Goal: Information Seeking & Learning: Understand process/instructions

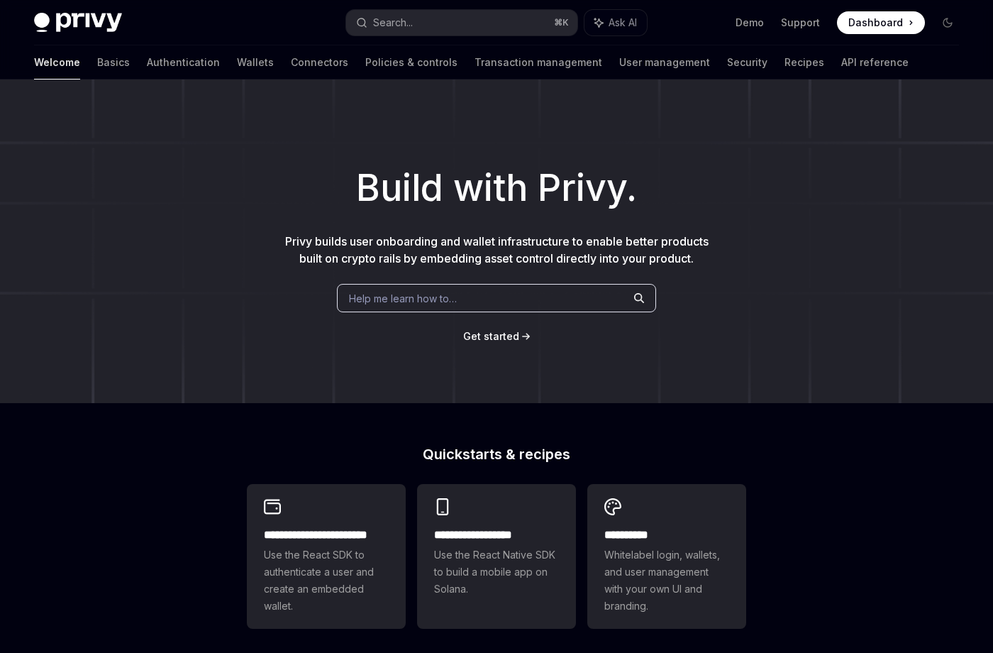
click at [818, 62] on div "Welcome Basics Authentication Wallets Connectors Policies & controls Transactio…" at bounding box center [496, 62] width 993 height 34
click at [841, 62] on link "API reference" at bounding box center [874, 62] width 67 height 34
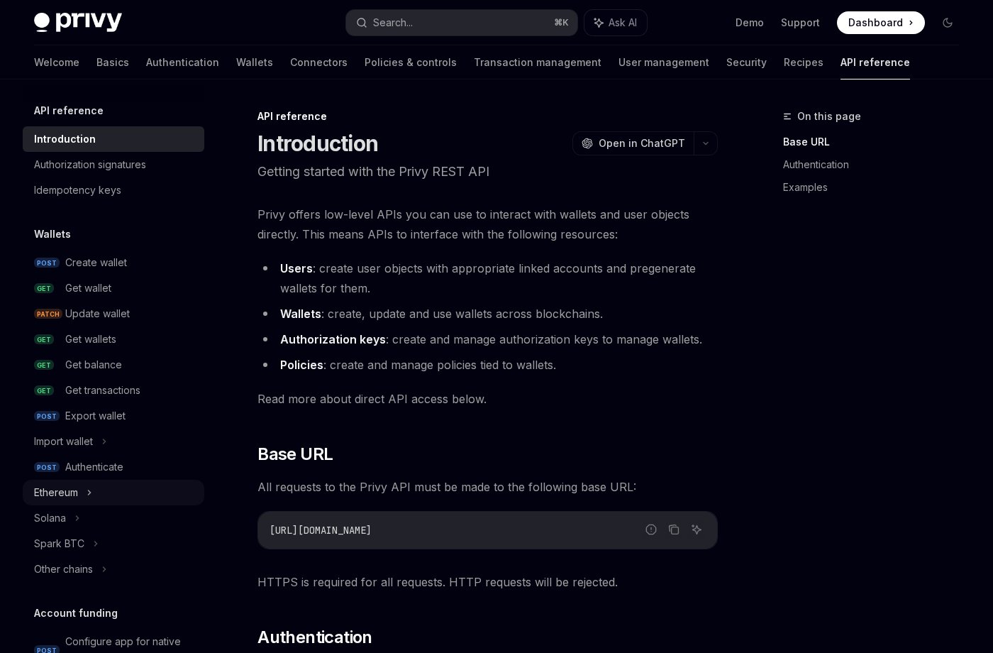
click at [66, 489] on div "Ethereum" at bounding box center [56, 492] width 44 height 17
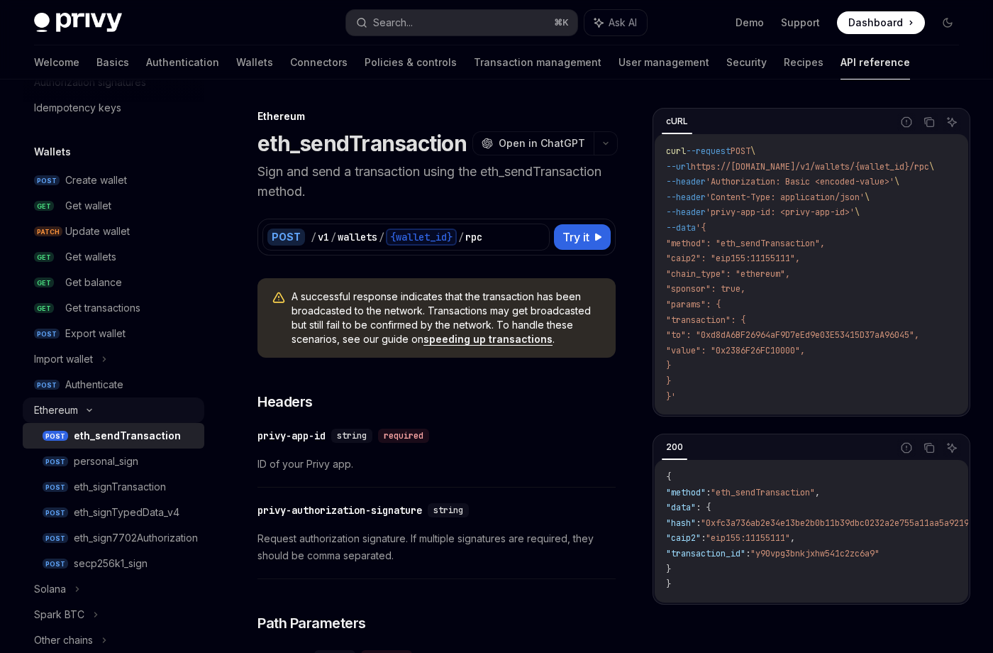
scroll to position [85, 0]
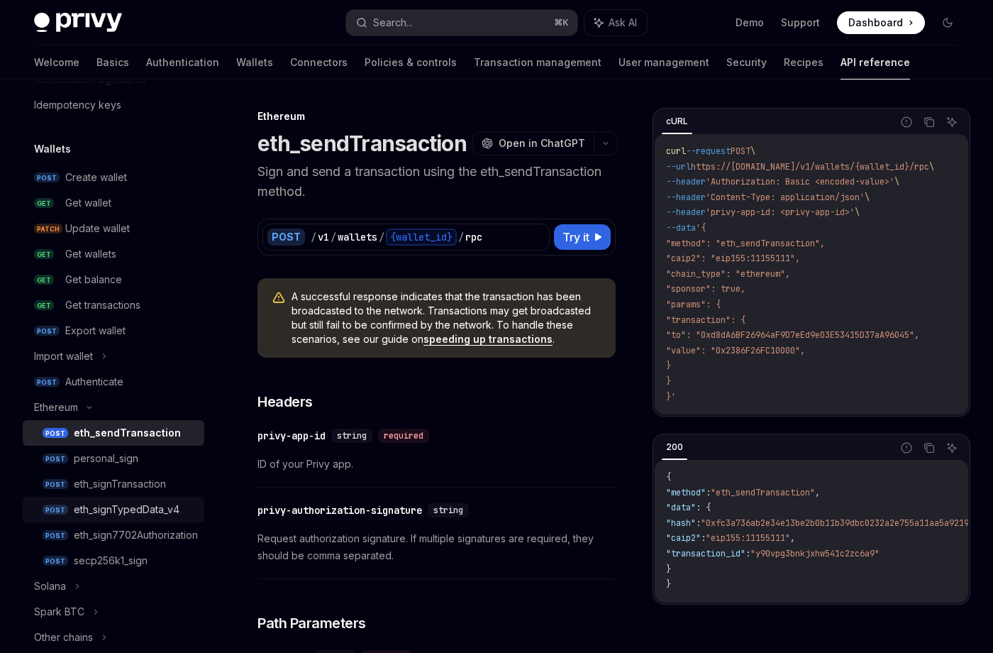
click at [179, 515] on div "eth_signTypedData_v4" at bounding box center [135, 509] width 122 height 17
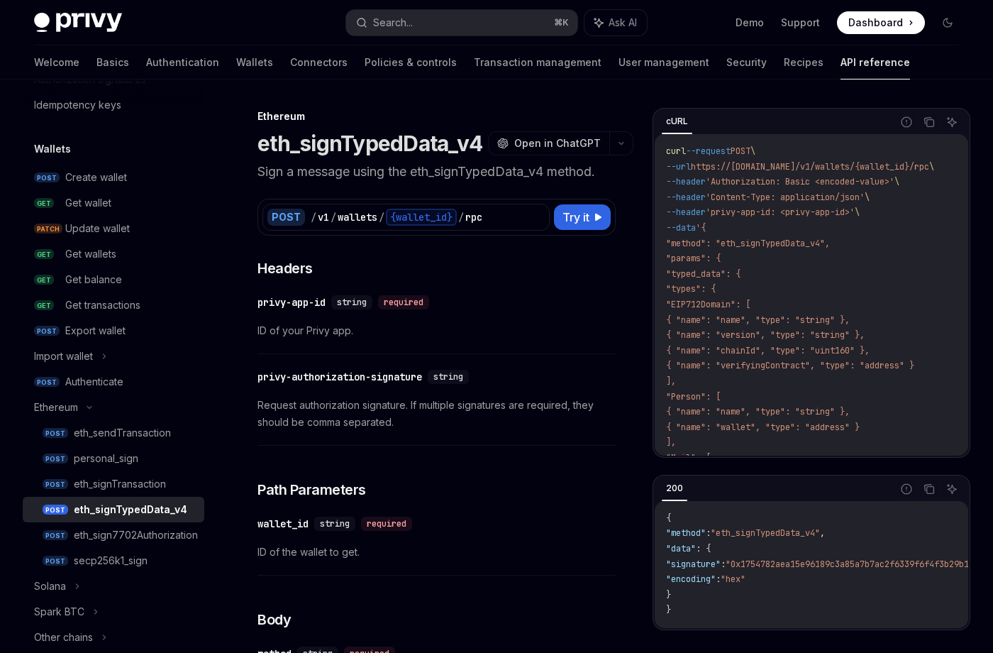
drag, startPoint x: 575, startPoint y: 222, endPoint x: 654, endPoint y: 373, distance: 170.7
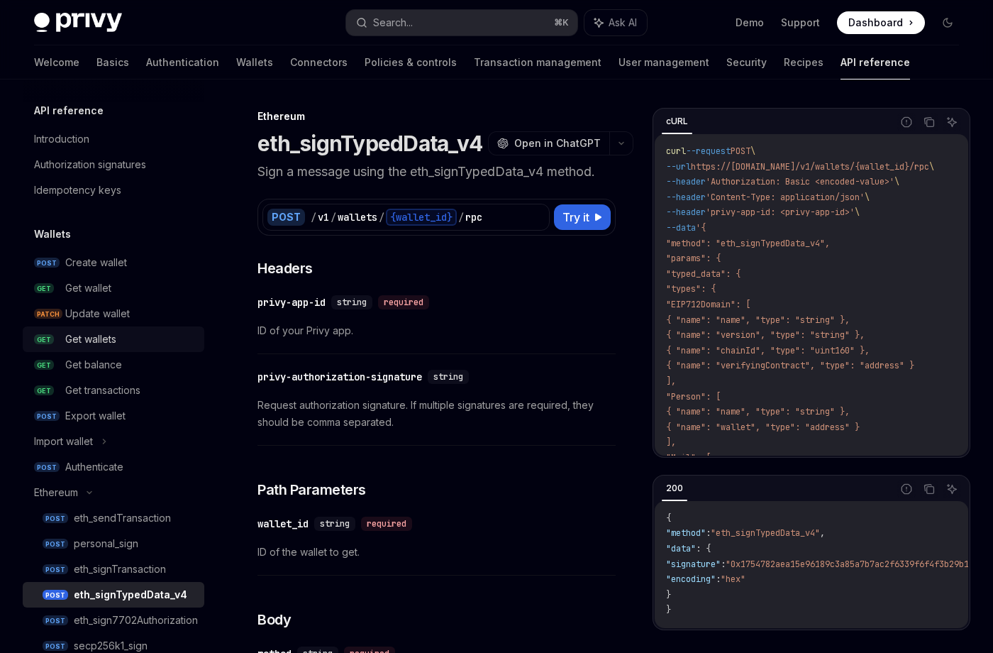
scroll to position [2, 0]
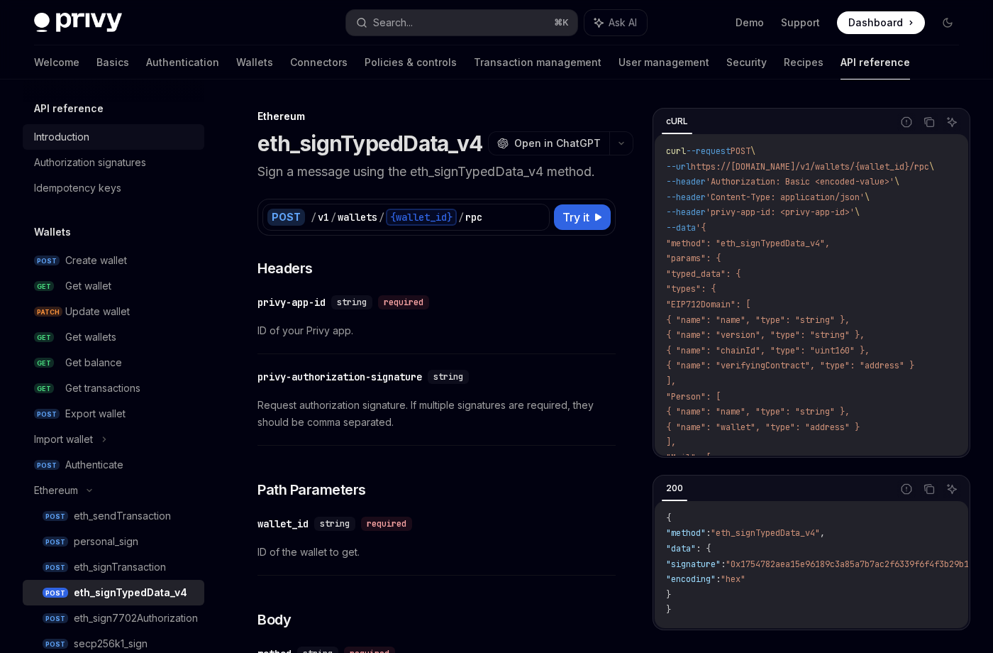
click at [73, 128] on div "Introduction" at bounding box center [61, 136] width 55 height 17
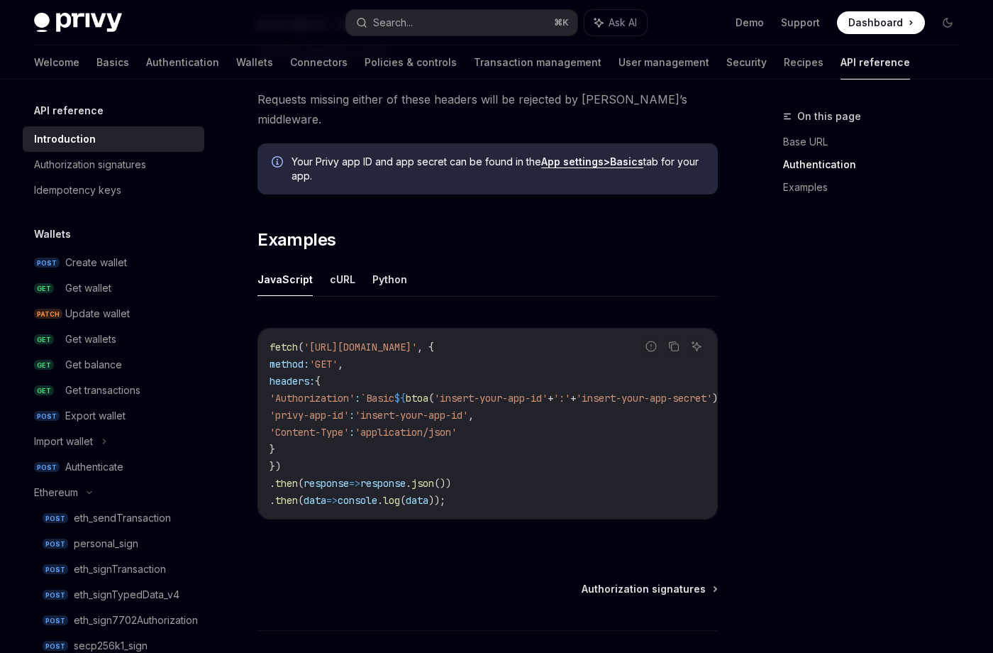
scroll to position [866, 0]
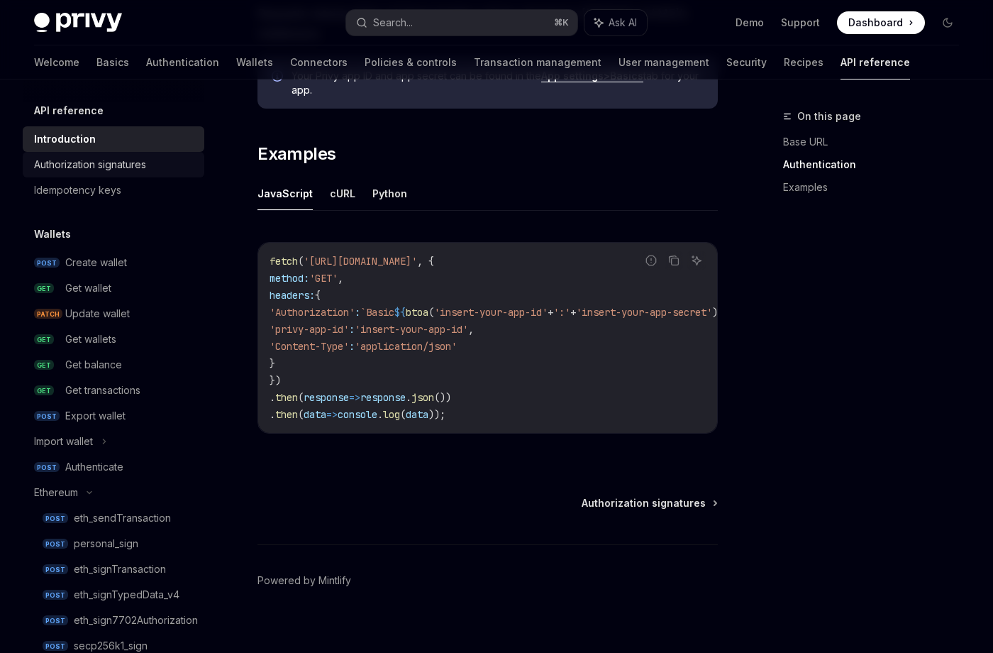
click at [140, 167] on div "Authorization signatures" at bounding box center [90, 164] width 112 height 17
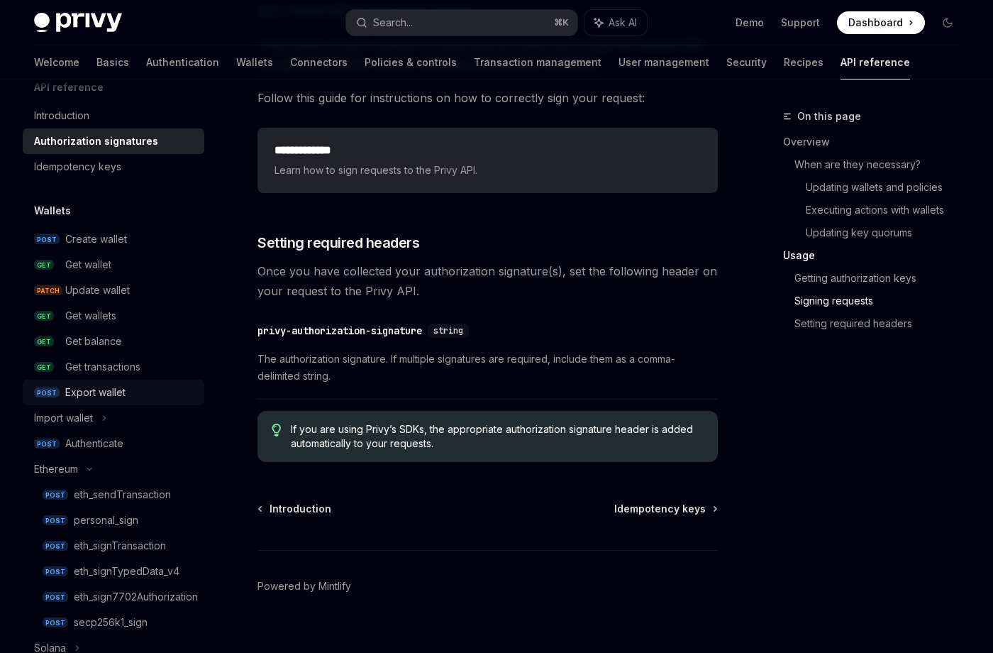
scroll to position [25, 0]
click at [155, 174] on link "Idempotency keys" at bounding box center [114, 166] width 182 height 26
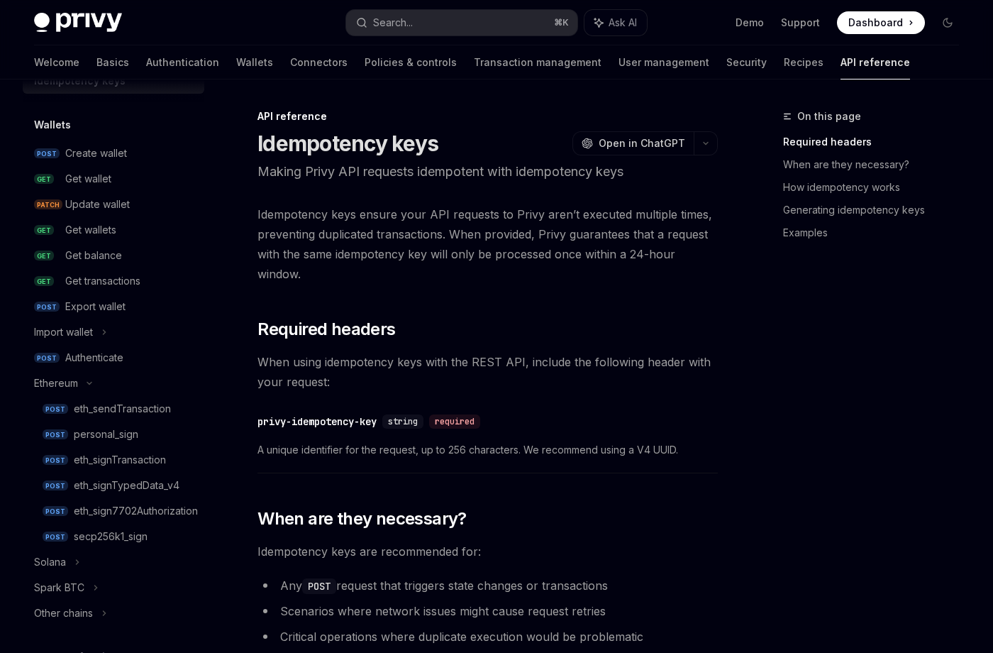
scroll to position [111, 0]
click at [179, 489] on div "eth_signTypedData_v4" at bounding box center [135, 483] width 122 height 17
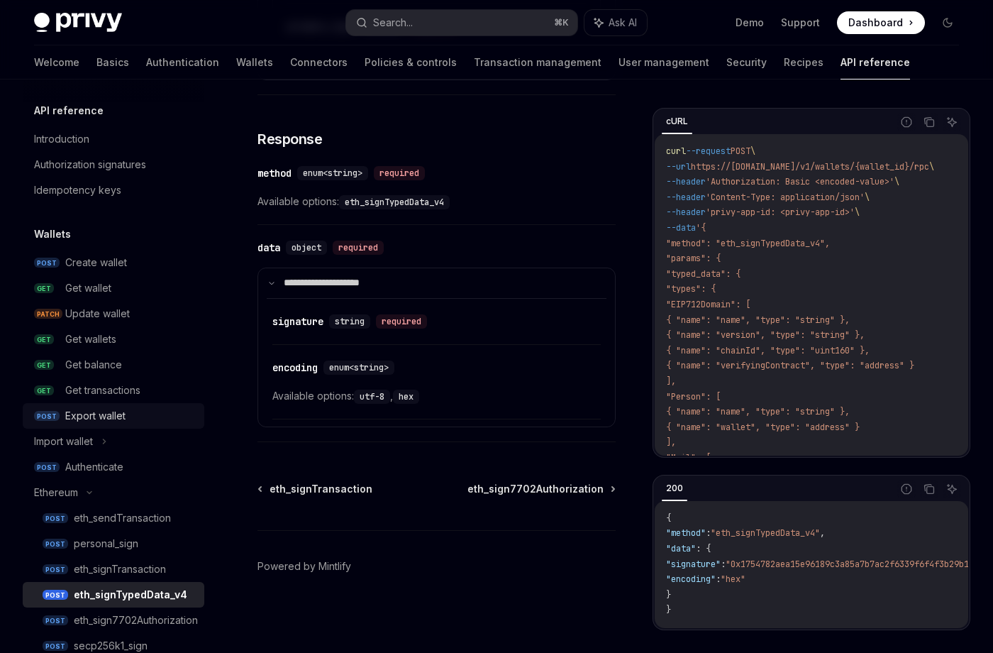
click at [129, 416] on div "Export wallet" at bounding box center [130, 415] width 131 height 17
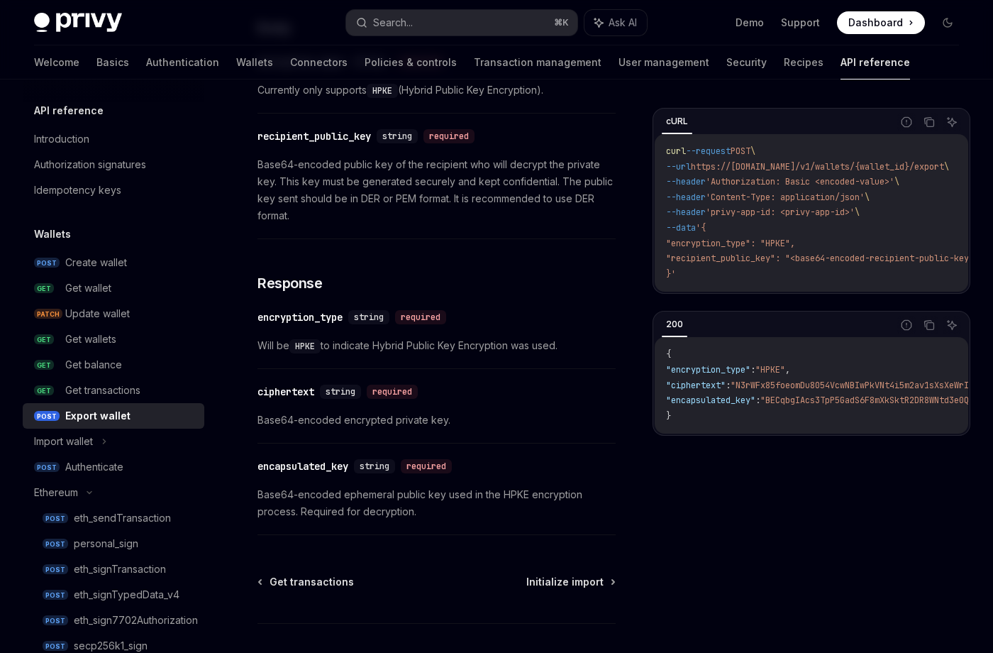
scroll to position [839, 0]
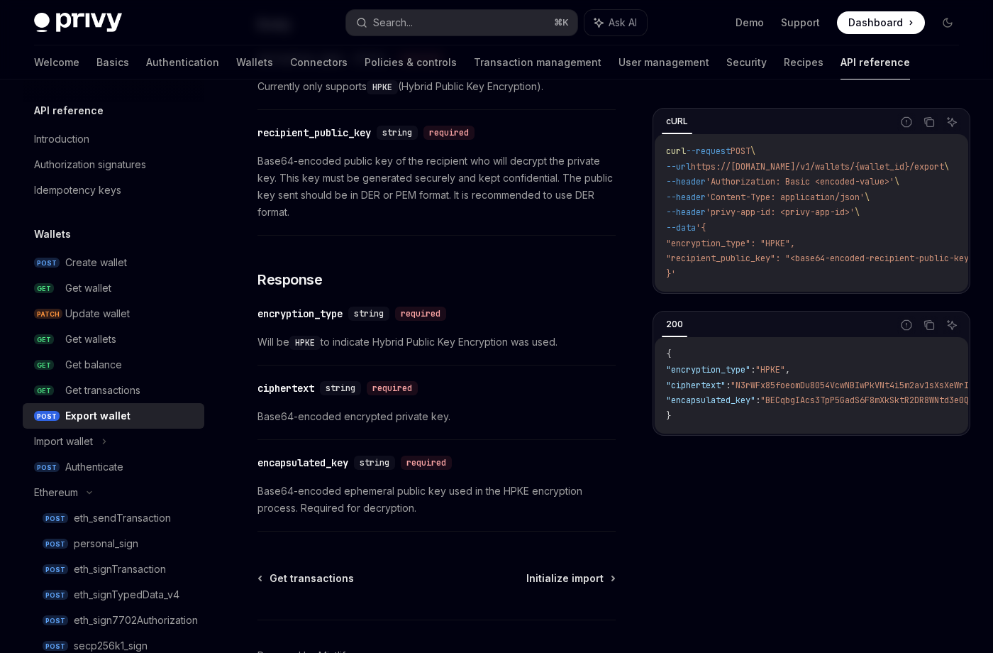
drag, startPoint x: 761, startPoint y: 436, endPoint x: 838, endPoint y: 436, distance: 77.3
click at [838, 433] on div "{ "encryption_type" : "HPKE" , "ciphertext" : "N3rWFx85foeomDu8054VcwNBIwPkVNt4…" at bounding box center [812, 385] width 314 height 96
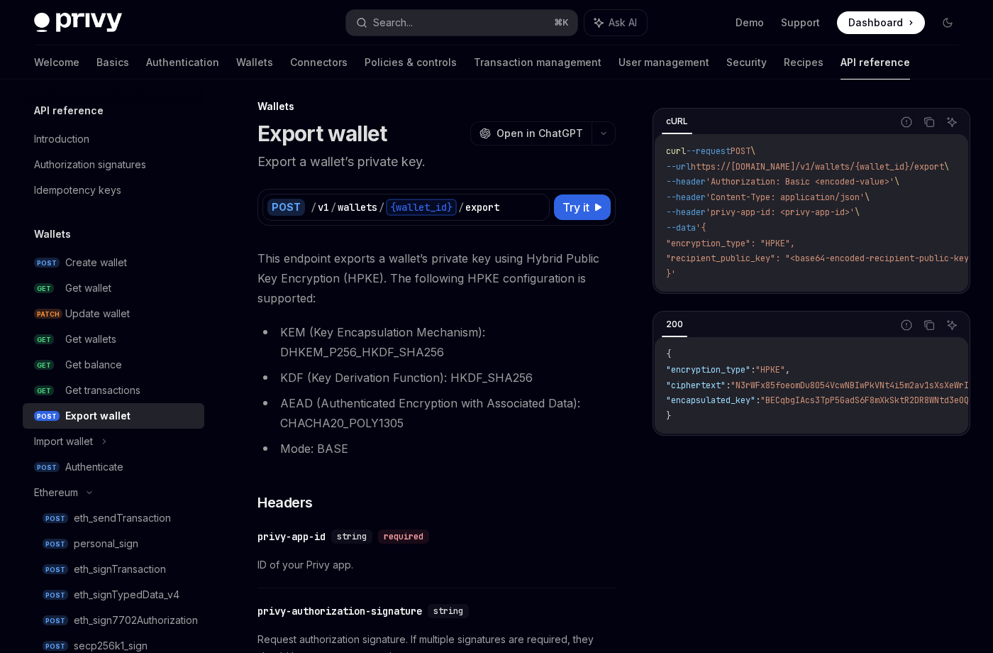
scroll to position [17, 0]
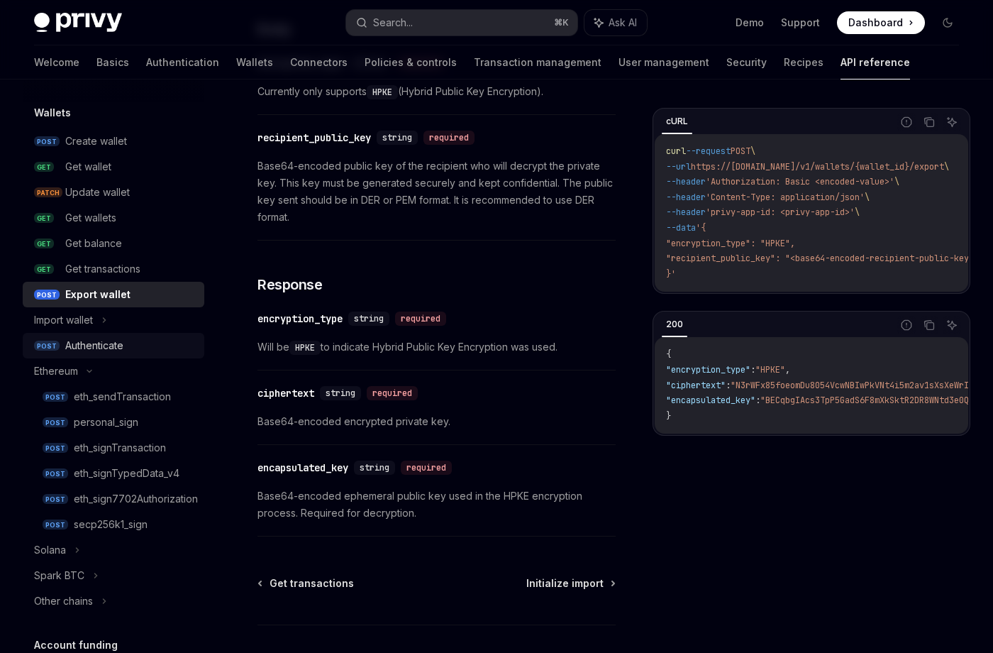
scroll to position [128, 0]
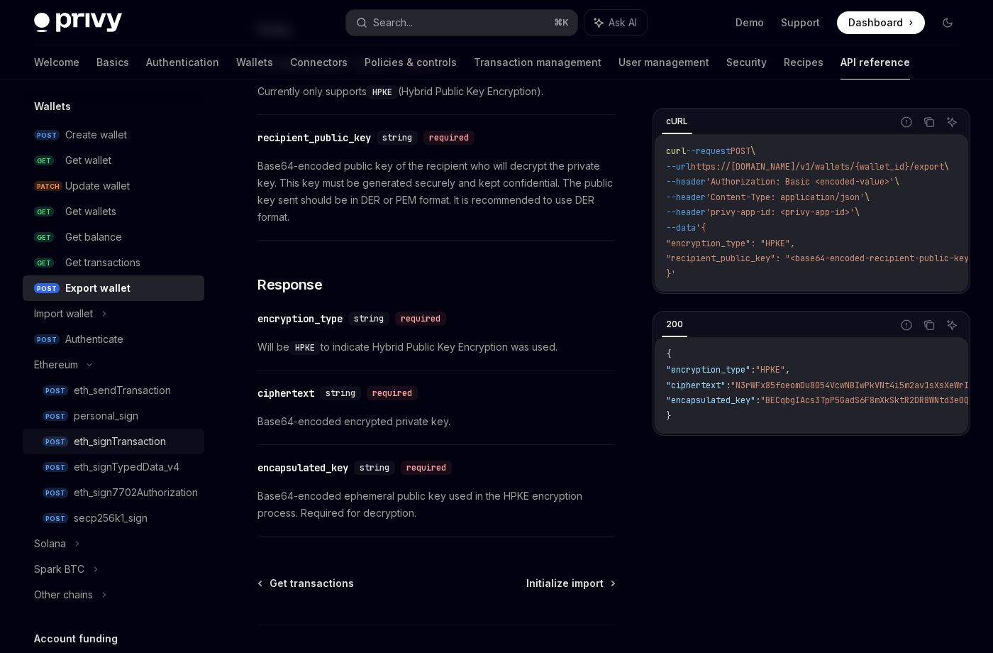
click at [172, 448] on div "eth_signTransaction" at bounding box center [135, 441] width 122 height 17
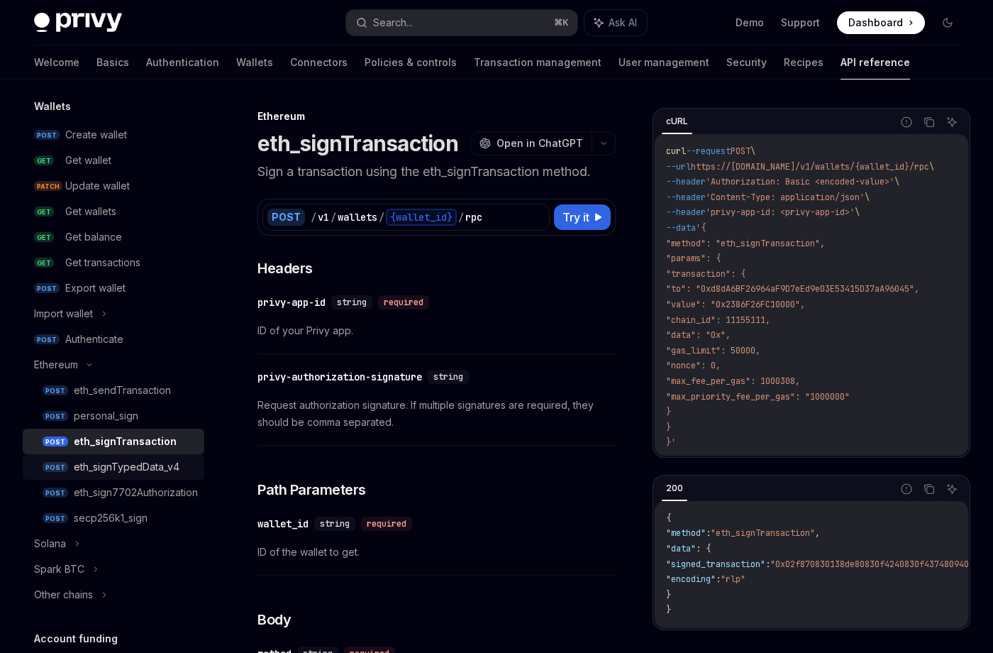
click at [177, 455] on link "POST eth_signTypedData_v4" at bounding box center [114, 467] width 182 height 26
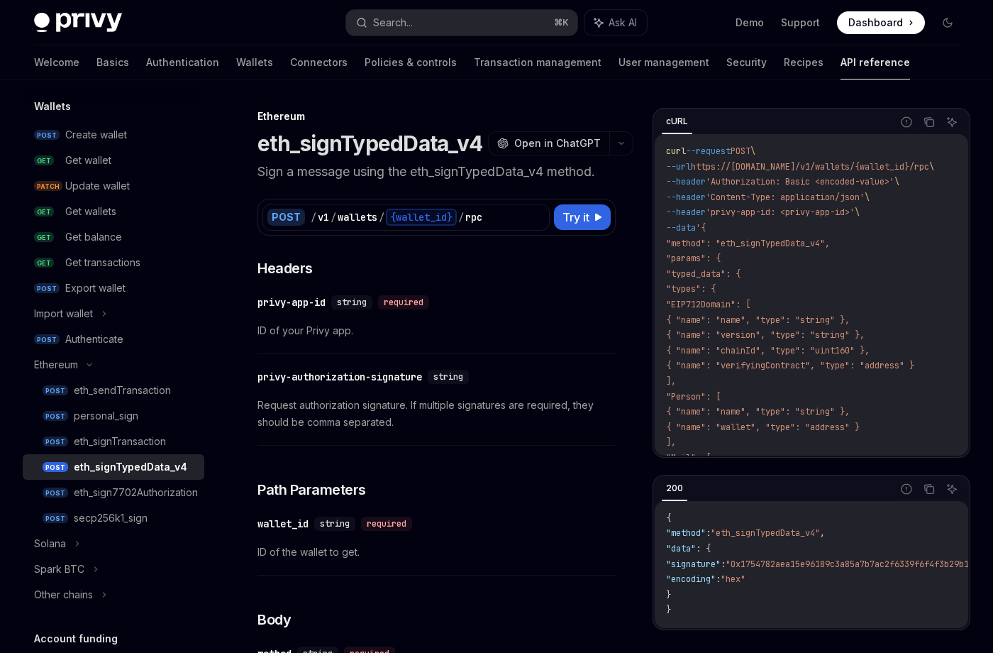
click at [176, 462] on div "eth_signTypedData_v4" at bounding box center [131, 466] width 114 height 17
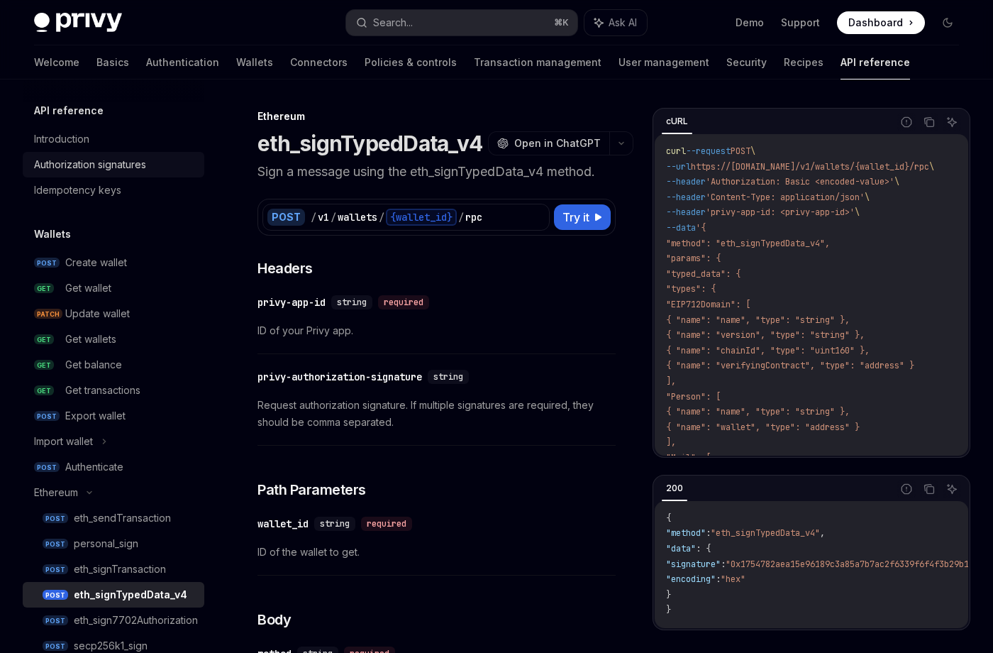
click at [136, 152] on link "Authorization signatures" at bounding box center [114, 165] width 182 height 26
click at [149, 166] on div "Authorization signatures" at bounding box center [115, 164] width 162 height 17
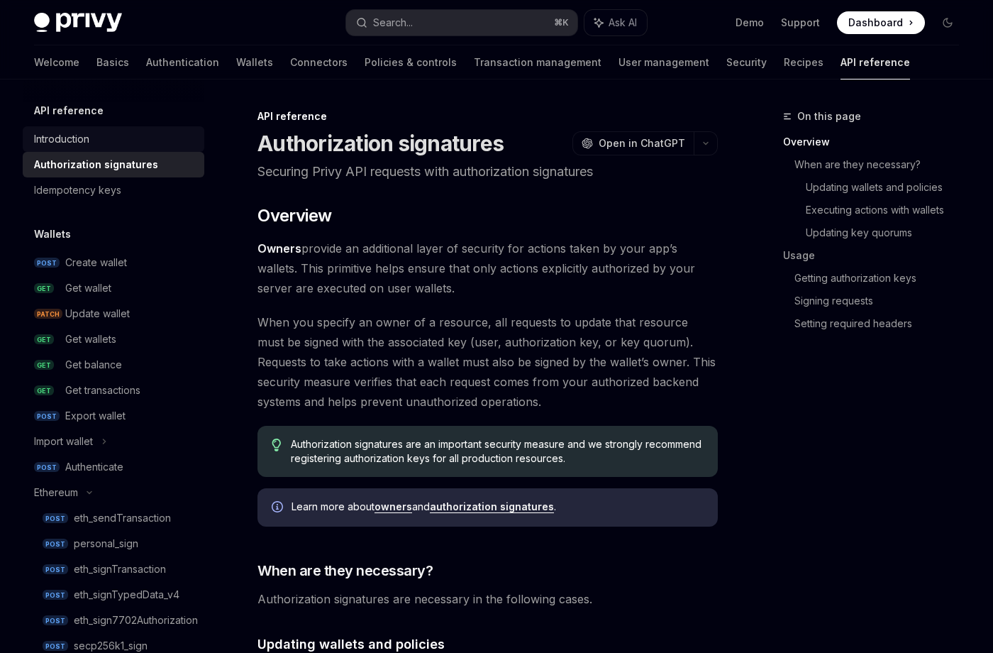
click at [140, 142] on div "Introduction" at bounding box center [115, 139] width 162 height 17
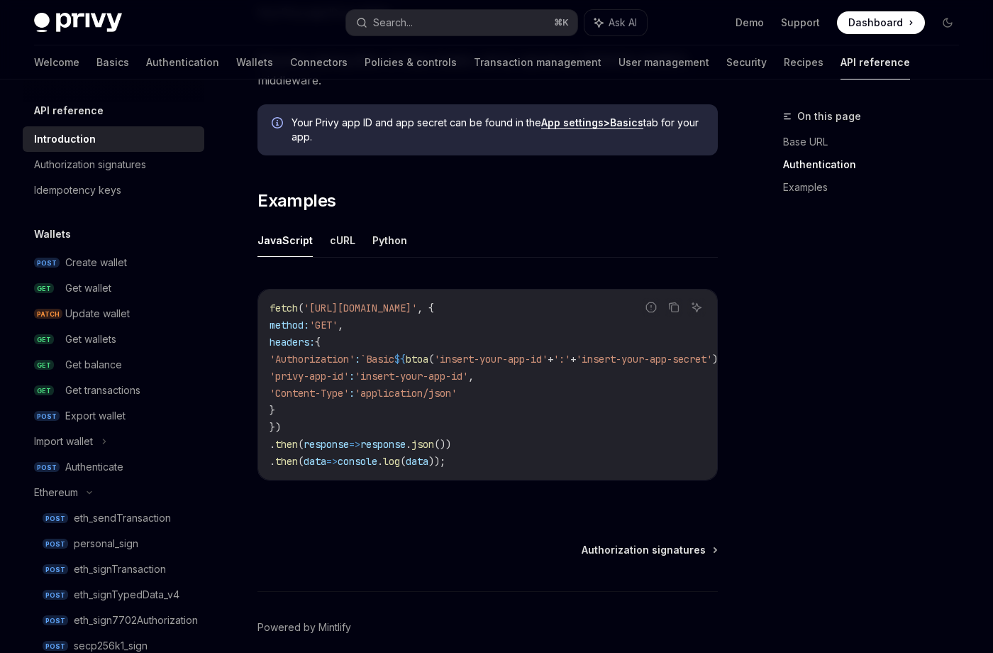
scroll to position [866, 0]
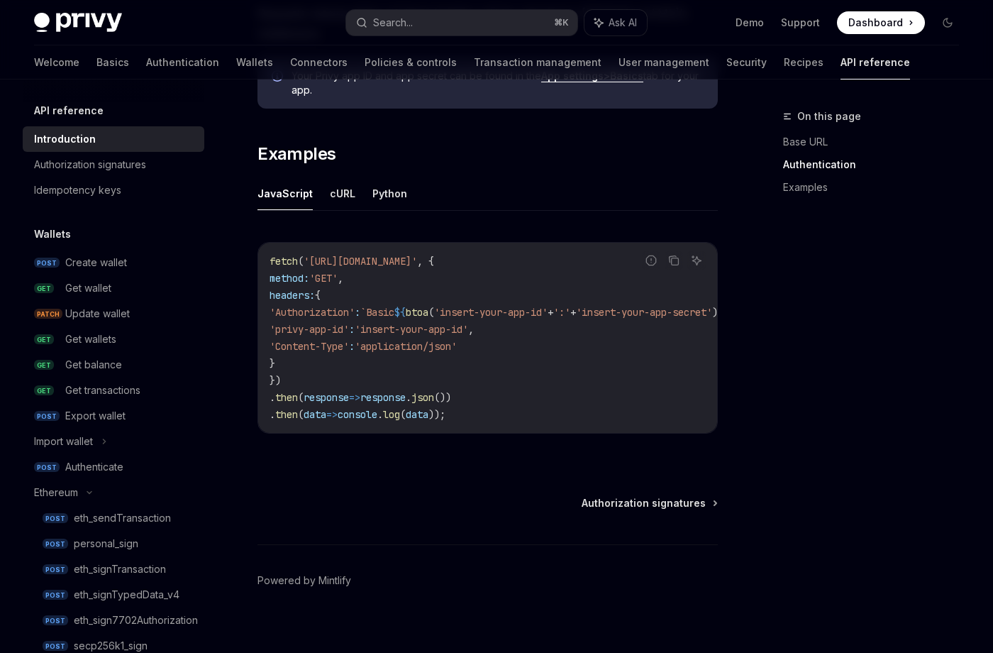
click at [428, 306] on span "btoa" at bounding box center [417, 312] width 23 height 13
copy span "btoa"
click at [406, 306] on span "${" at bounding box center [399, 312] width 11 height 13
drag, startPoint x: 448, startPoint y: 289, endPoint x: 656, endPoint y: 294, distance: 208.6
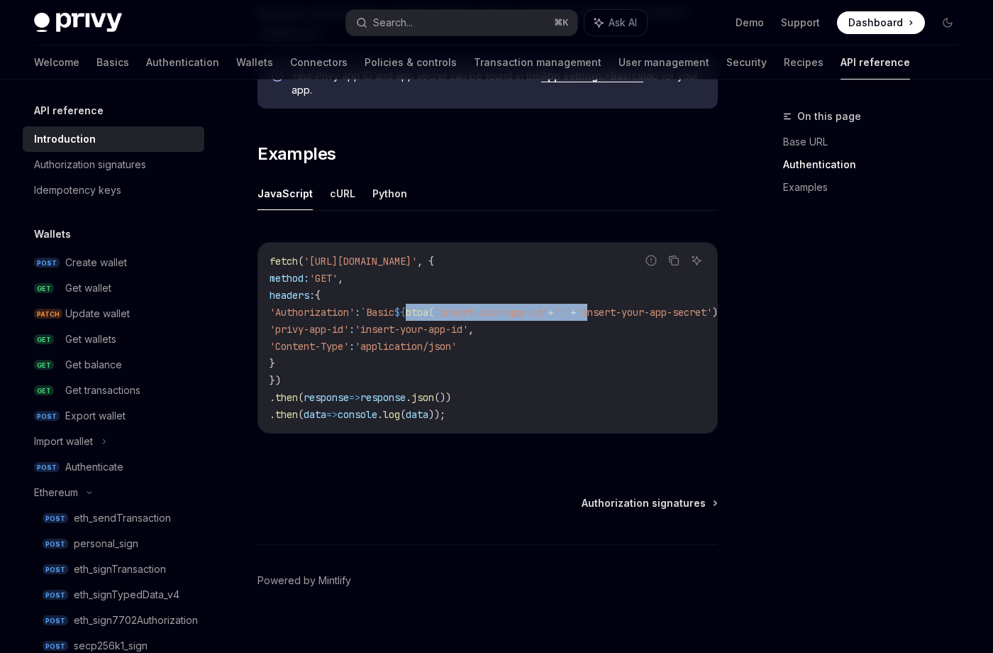
click at [656, 306] on span "'Authorization' : `Basic ${ btoa ( 'insert-your-app-id' + ':' + 'insert-your-ap…" at bounding box center [502, 312] width 465 height 13
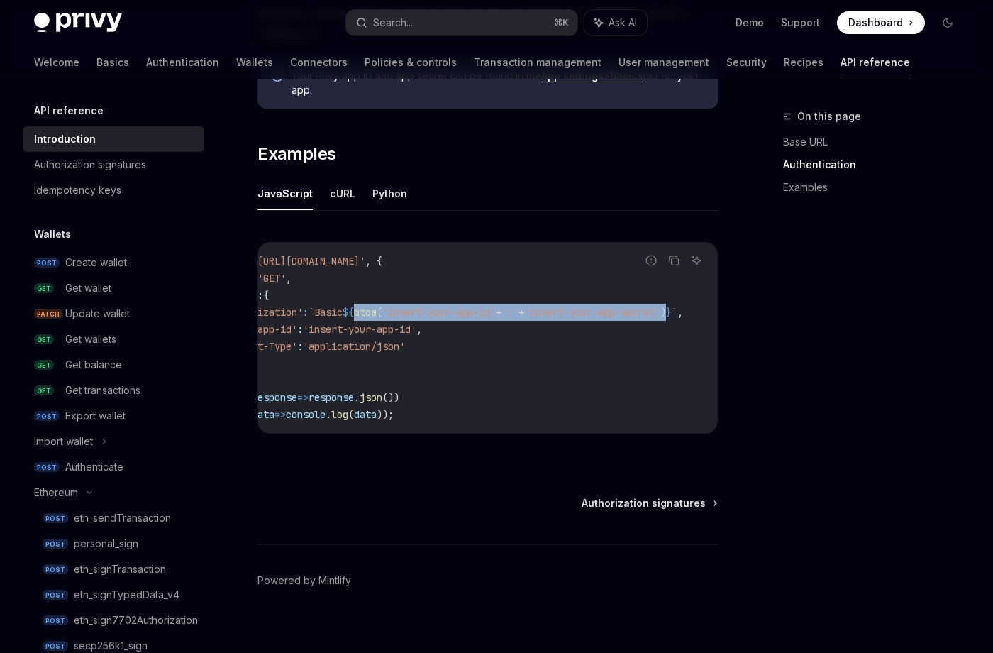
click at [666, 306] on span "}" at bounding box center [669, 312] width 6 height 13
copy span "btoa ( 'insert-your-app-id' + ':' + 'insert-your-app-secret' )"
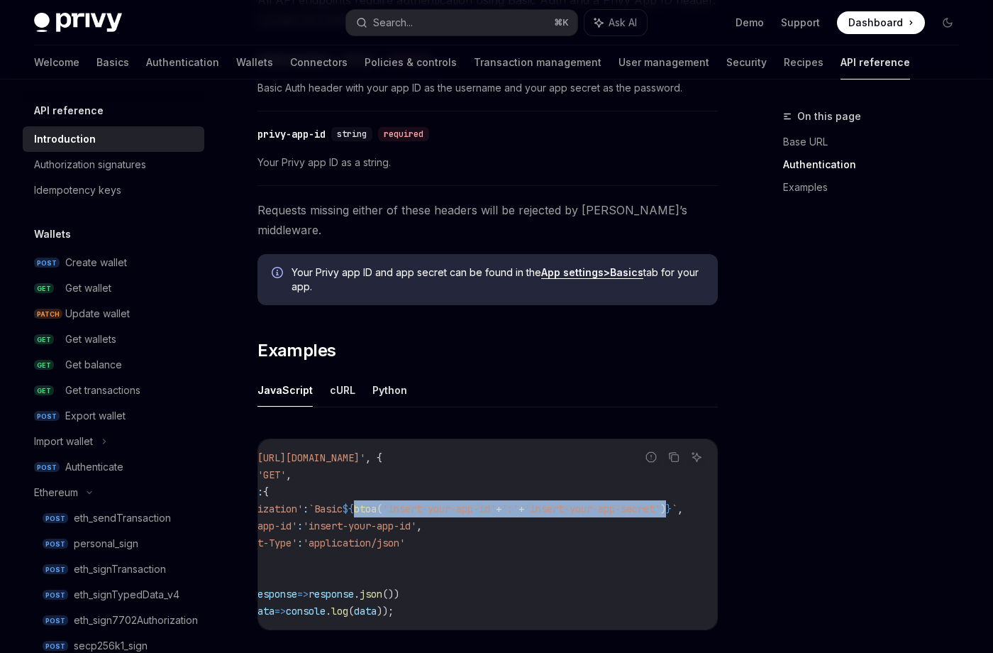
scroll to position [0, 0]
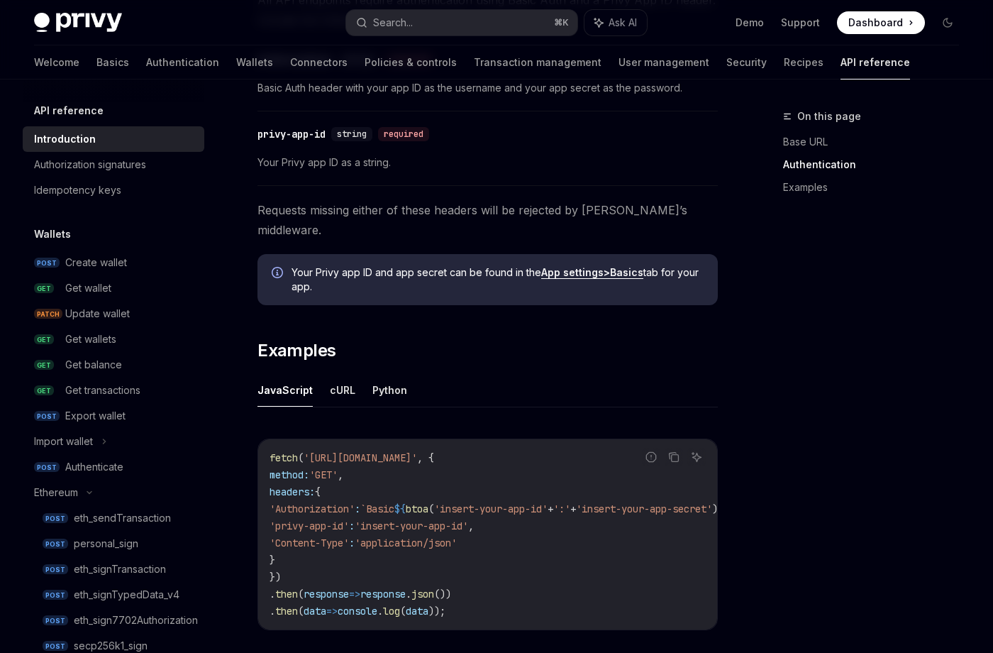
drag, startPoint x: 298, startPoint y: 509, endPoint x: 370, endPoint y: 511, distance: 71.7
click at [349, 519] on span "'privy-app-id'" at bounding box center [309, 525] width 79 height 13
copy span "privy-app-id"
click at [394, 502] on span "`Basic" at bounding box center [377, 508] width 34 height 13
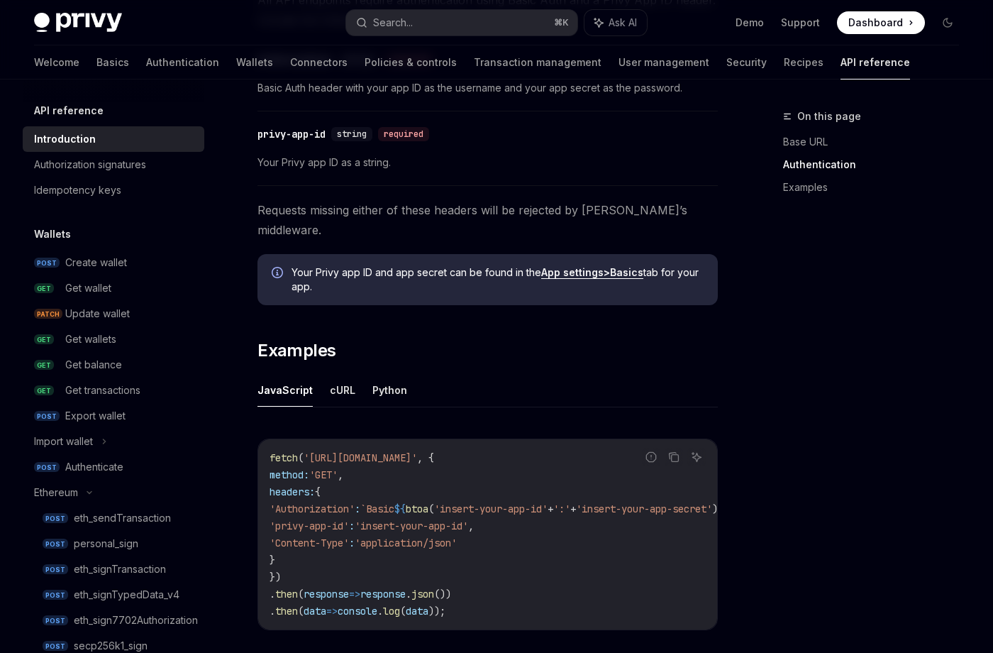
copy span "Basic"
click at [346, 519] on span "'privy-app-id'" at bounding box center [309, 525] width 79 height 13
click at [346, 536] on span "'Content-Type'" at bounding box center [309, 542] width 79 height 13
click at [443, 536] on span "'application/json'" at bounding box center [406, 542] width 102 height 13
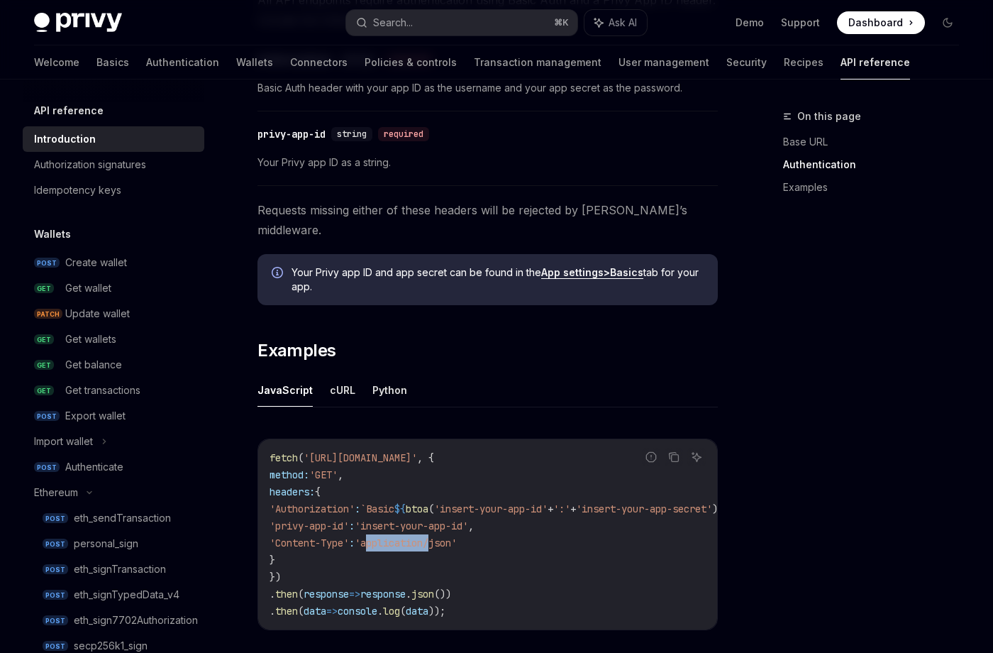
click at [443, 536] on span "'application/json'" at bounding box center [406, 542] width 102 height 13
click at [457, 536] on span "'application/json'" at bounding box center [406, 542] width 102 height 13
copy span "application/json"
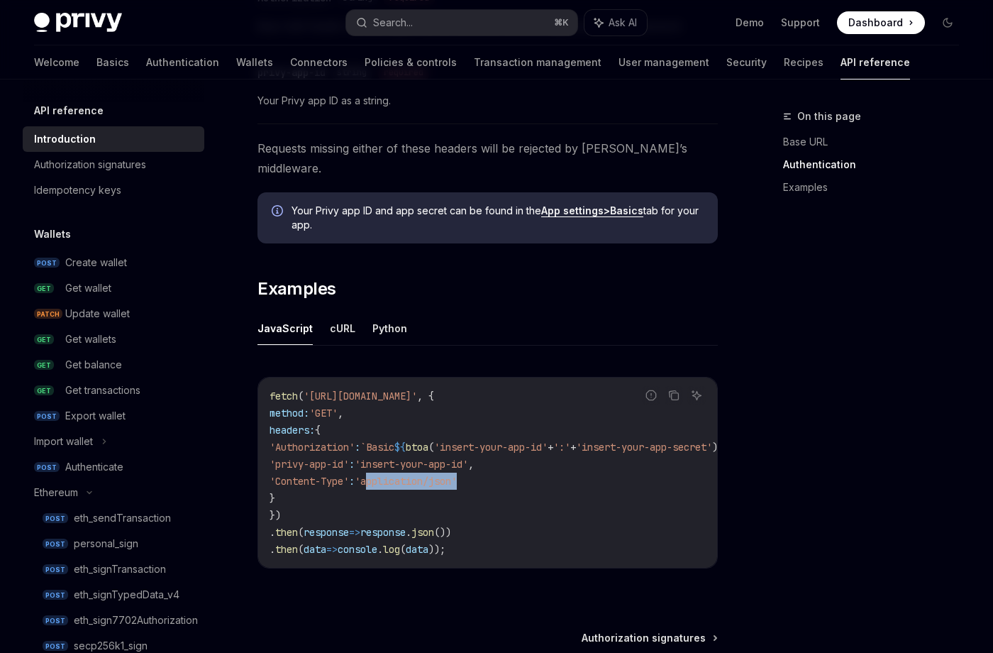
scroll to position [741, 0]
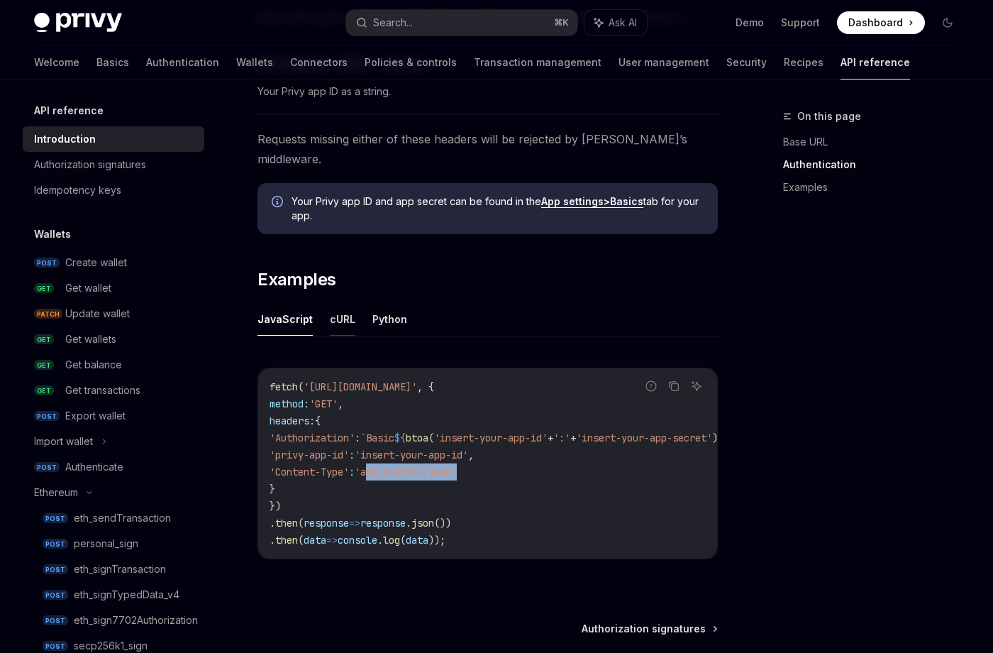
click at [345, 302] on button "cURL" at bounding box center [343, 318] width 26 height 33
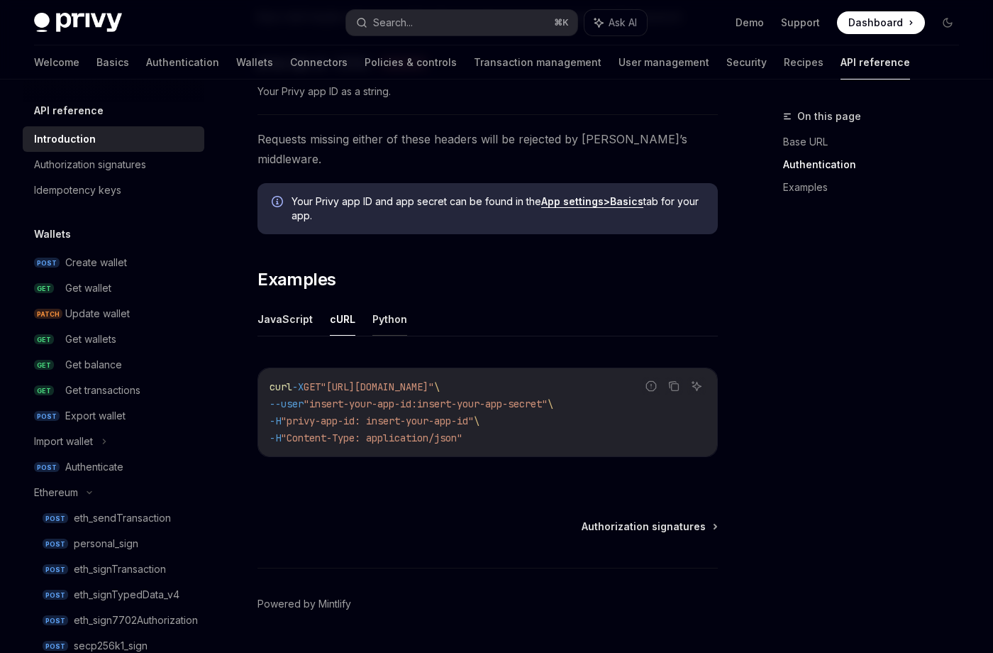
click at [394, 302] on button "Python" at bounding box center [389, 318] width 35 height 33
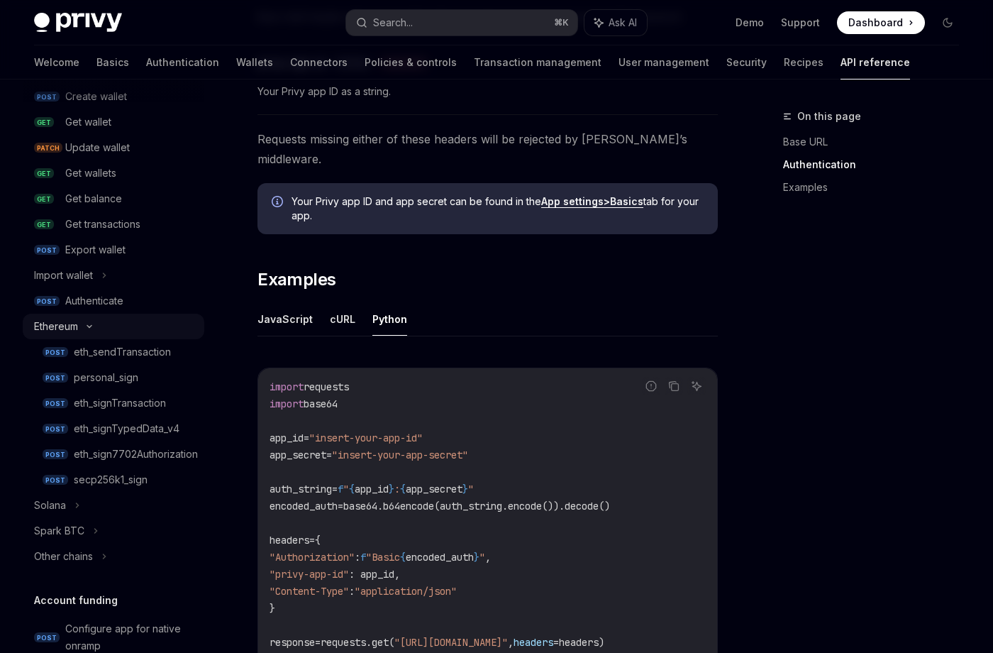
scroll to position [164, 0]
click at [176, 413] on div "eth_signTransaction" at bounding box center [135, 405] width 122 height 17
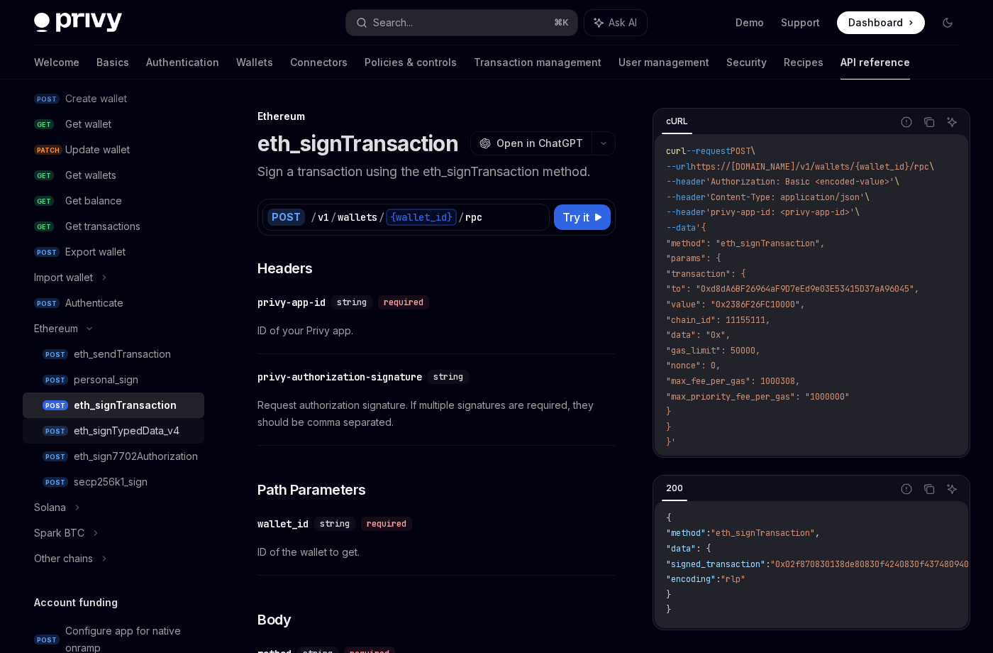
click at [176, 420] on link "POST eth_signTypedData_v4" at bounding box center [114, 431] width 182 height 26
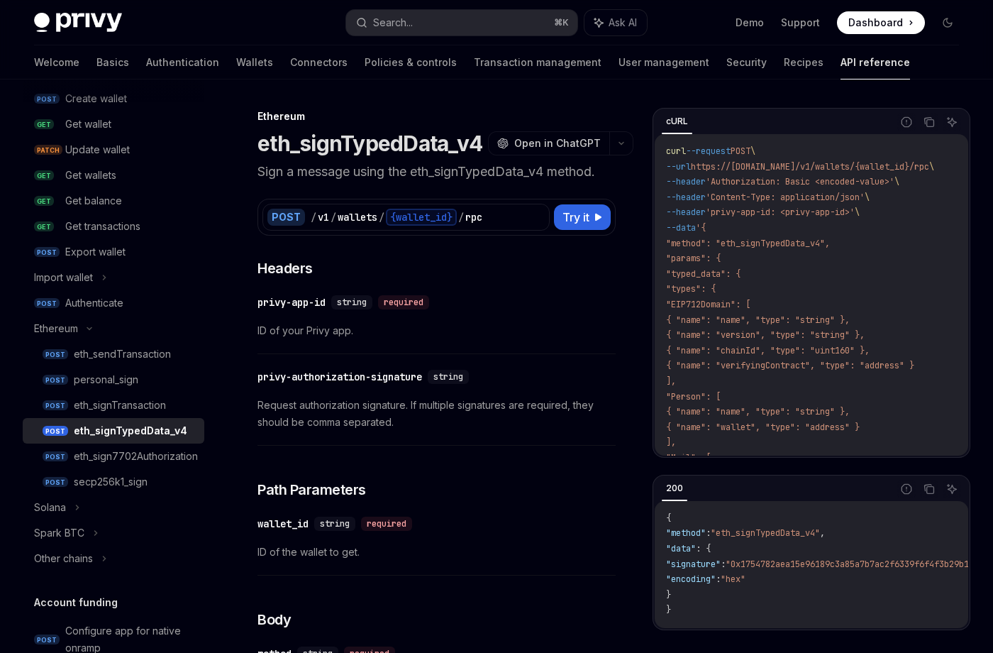
click at [176, 420] on link "POST eth_signTypedData_v4" at bounding box center [114, 431] width 182 height 26
drag, startPoint x: 707, startPoint y: 166, endPoint x: 810, endPoint y: 167, distance: 103.6
click at [810, 167] on span "https://[DOMAIN_NAME]/v1/wallets/{wallet_id}/rpc" at bounding box center [810, 166] width 238 height 11
copy span "[URL][DOMAIN_NAME]"
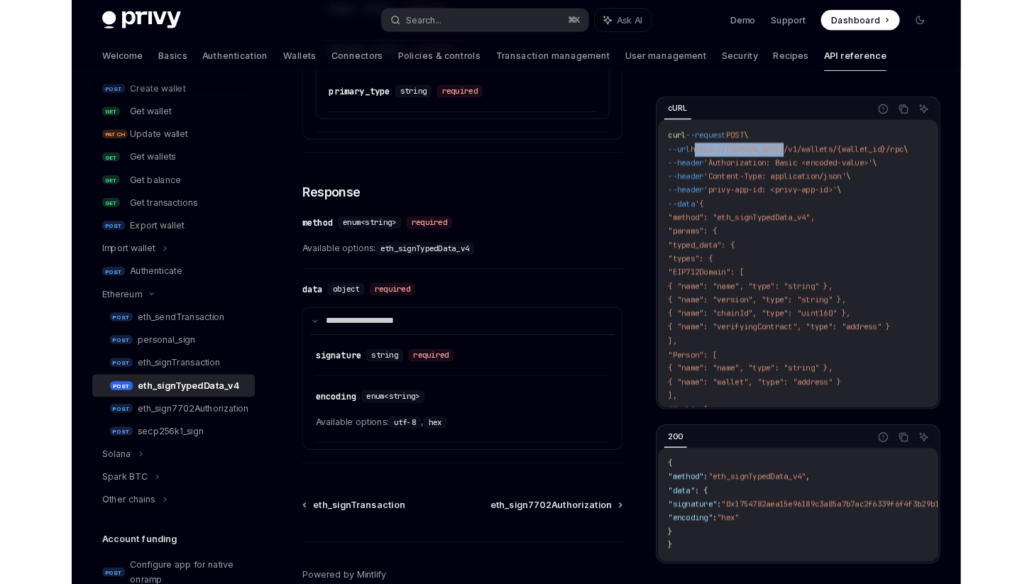
scroll to position [912, 0]
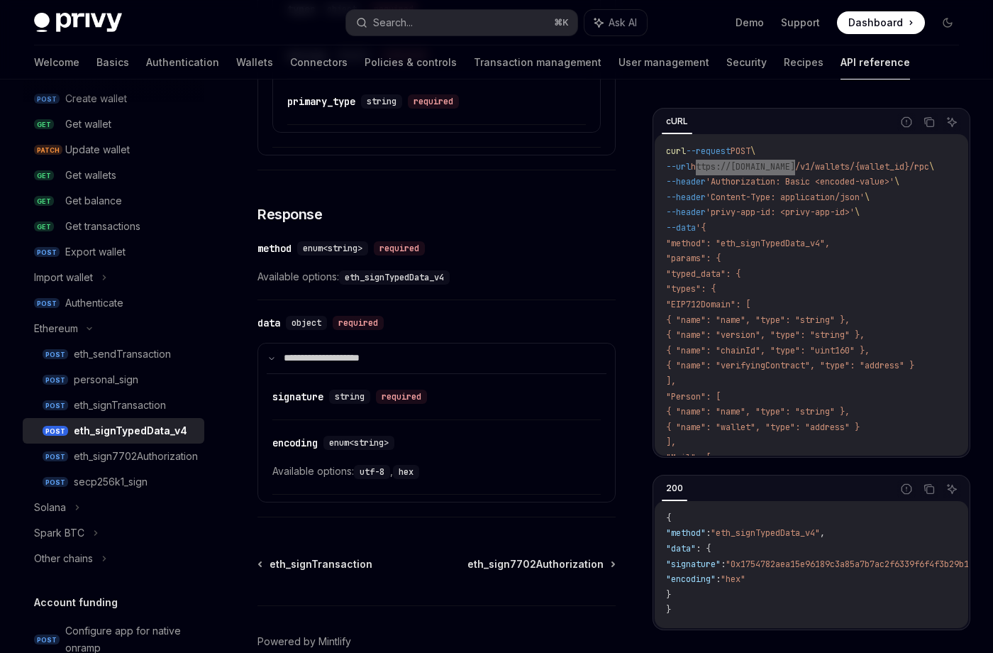
type textarea "*"
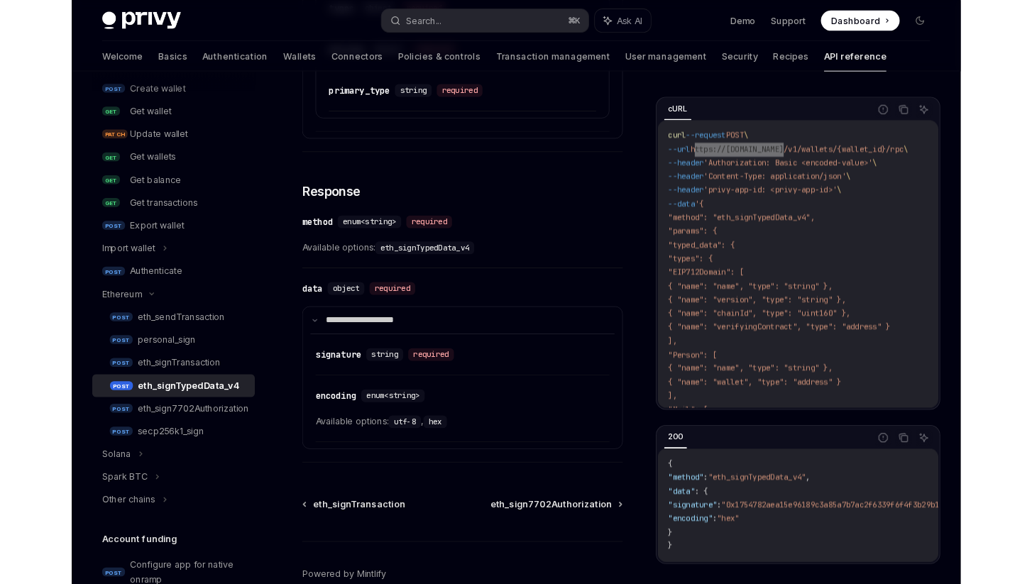
scroll to position [164, 0]
